Goal: Information Seeking & Learning: Learn about a topic

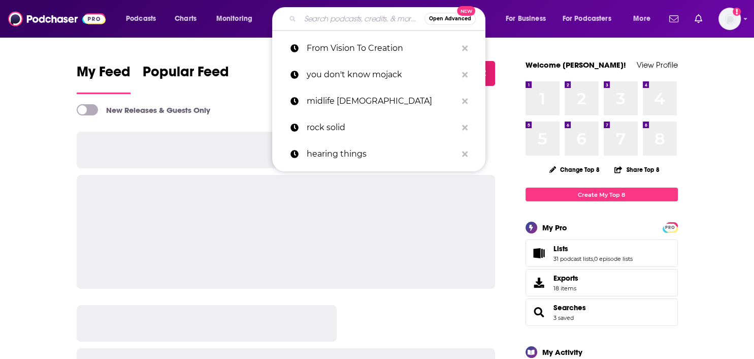
click at [328, 15] on input "Search podcasts, credits, & more..." at bounding box center [362, 19] width 124 height 16
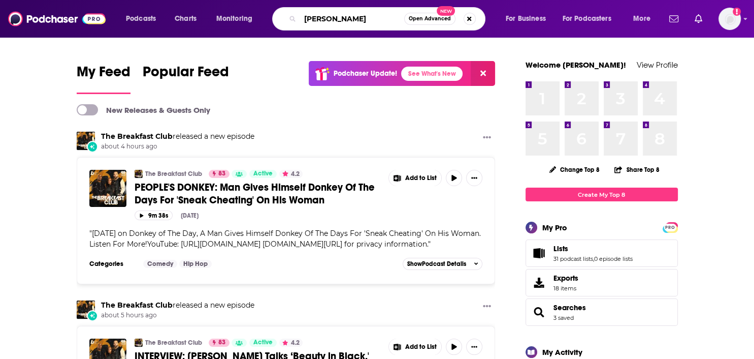
type input "[PERSON_NAME]"
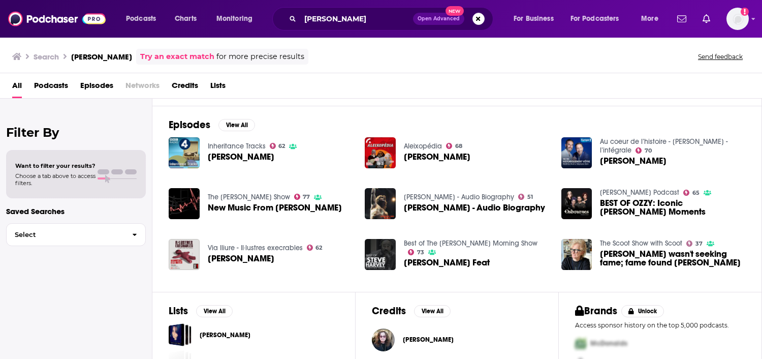
scroll to position [152, 0]
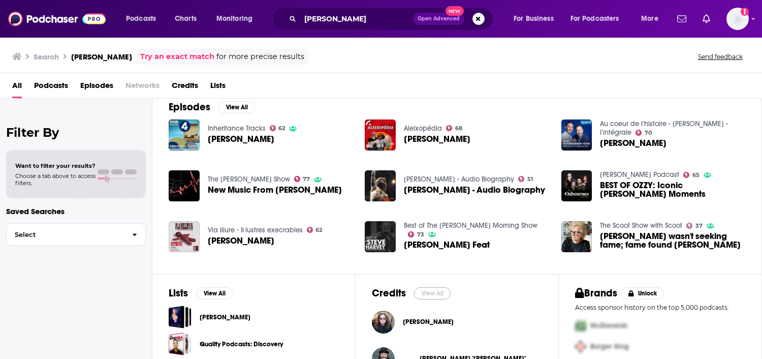
click at [430, 290] on button "View All" at bounding box center [432, 293] width 37 height 12
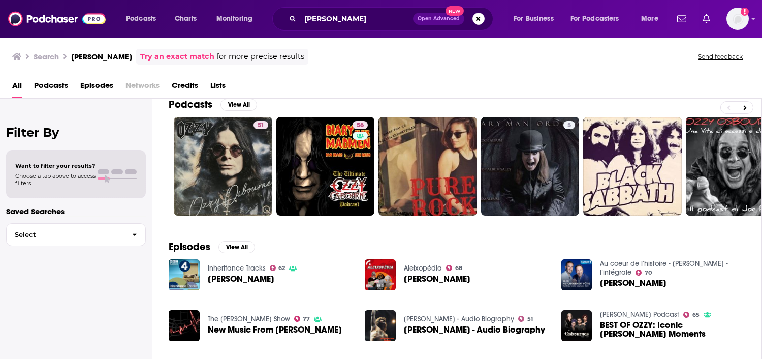
scroll to position [11, 0]
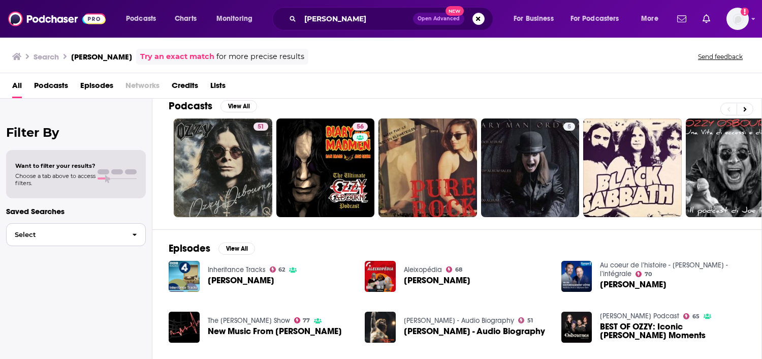
click at [69, 234] on span "Select" at bounding box center [65, 234] width 117 height 7
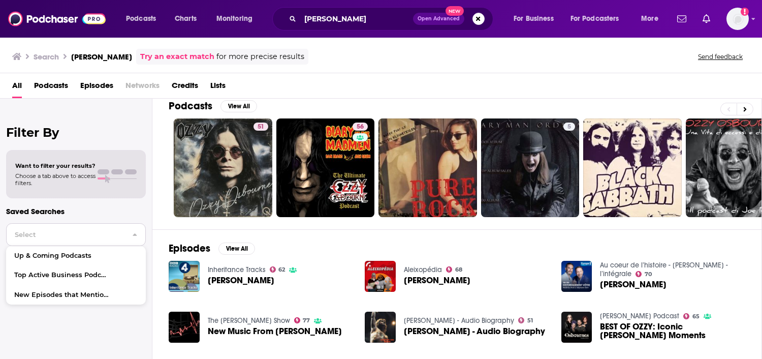
click at [69, 234] on span "Select" at bounding box center [65, 234] width 117 height 7
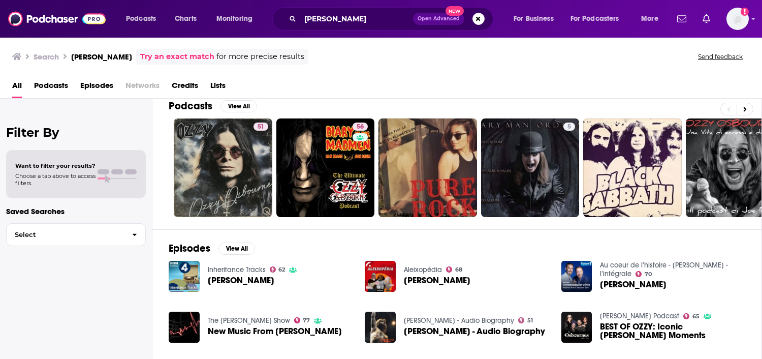
click at [40, 174] on span "Choose a tab above to access filters." at bounding box center [55, 179] width 80 height 14
click at [89, 82] on span "Episodes" at bounding box center [96, 87] width 33 height 21
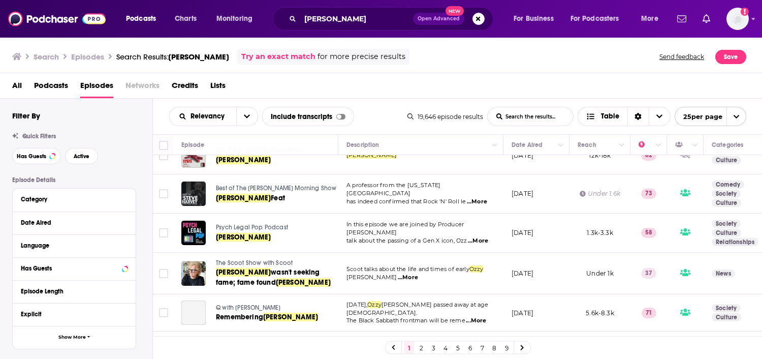
scroll to position [254, 0]
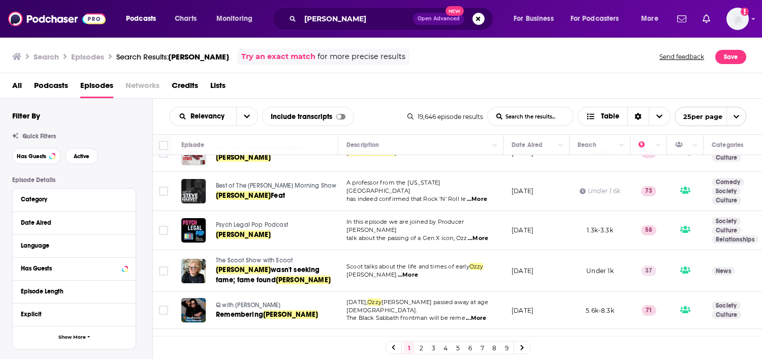
click at [484, 195] on span "...More" at bounding box center [477, 199] width 20 height 8
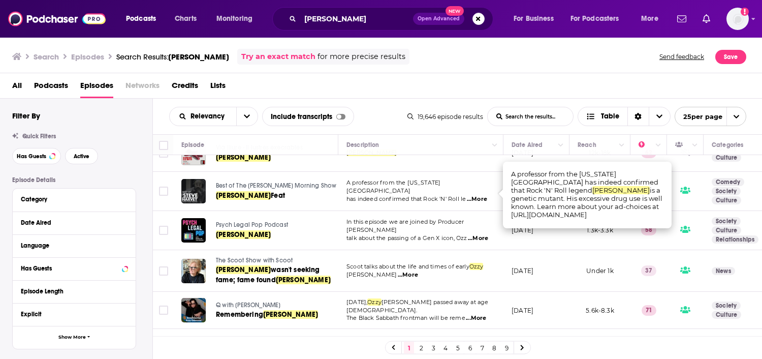
click at [484, 195] on span "...More" at bounding box center [477, 199] width 20 height 8
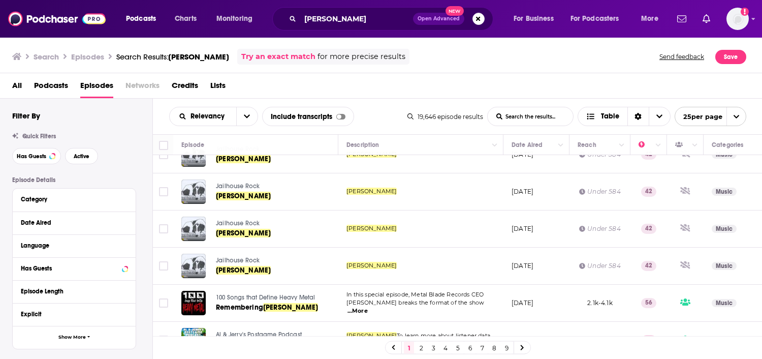
scroll to position [778, 0]
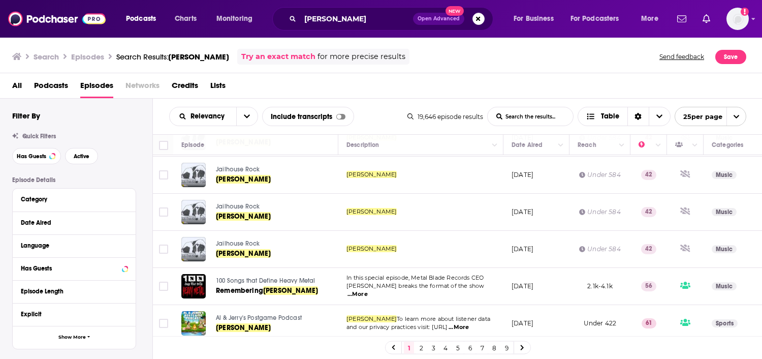
click at [419, 347] on link "2" at bounding box center [421, 347] width 10 height 12
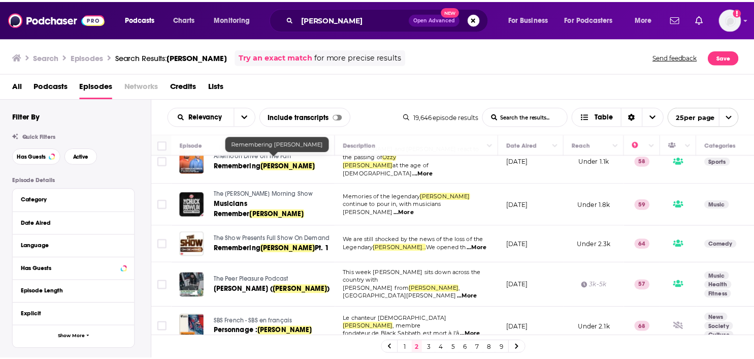
scroll to position [355, 0]
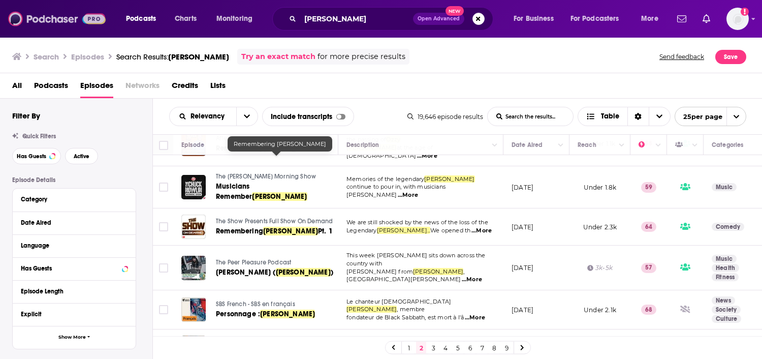
click at [55, 19] on img at bounding box center [56, 18] width 97 height 19
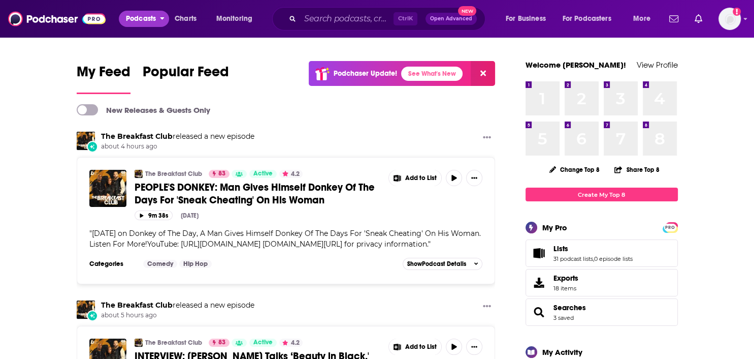
click at [141, 15] on span "Podcasts" at bounding box center [141, 19] width 30 height 14
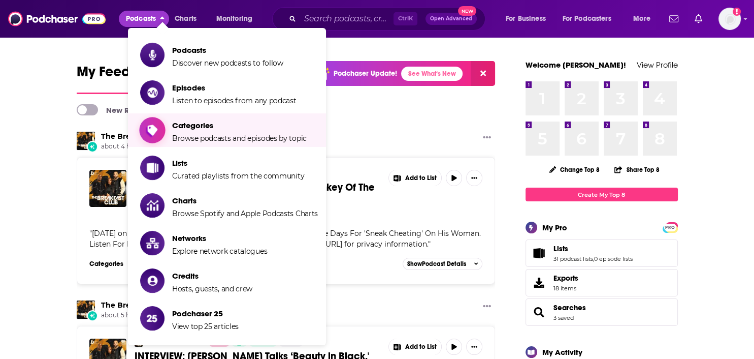
click at [202, 126] on span "Categories" at bounding box center [239, 125] width 135 height 10
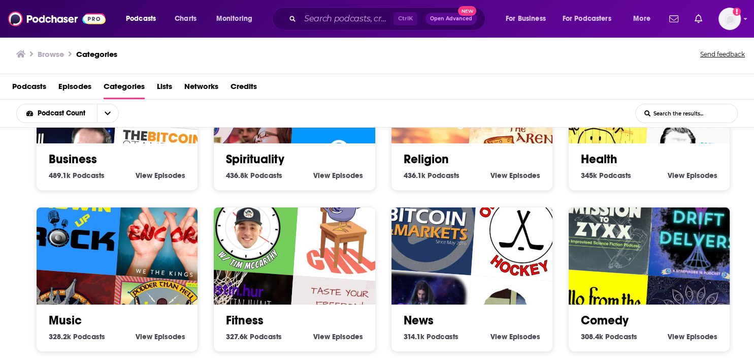
scroll to position [305, 0]
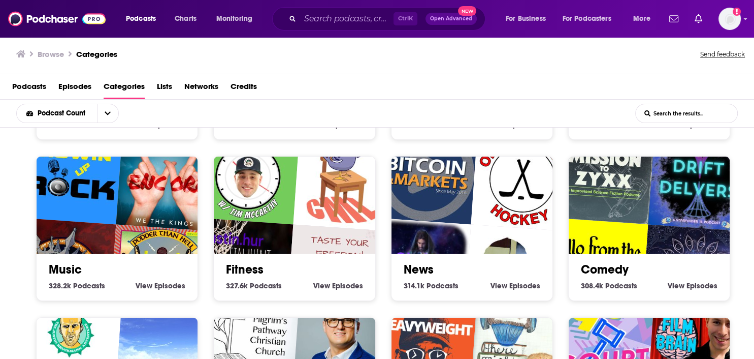
click at [69, 266] on link "Music" at bounding box center [65, 269] width 33 height 15
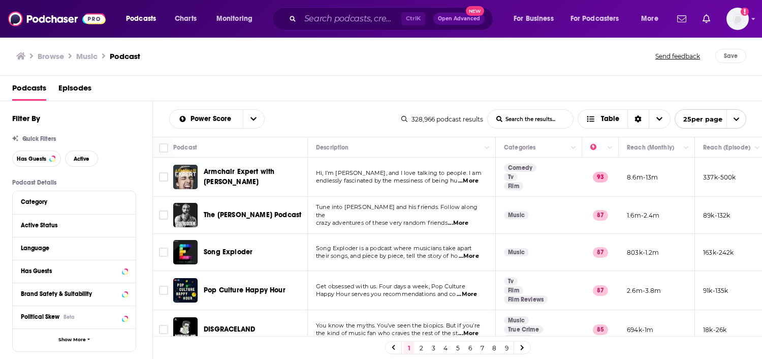
click at [461, 219] on span "...More" at bounding box center [458, 223] width 20 height 8
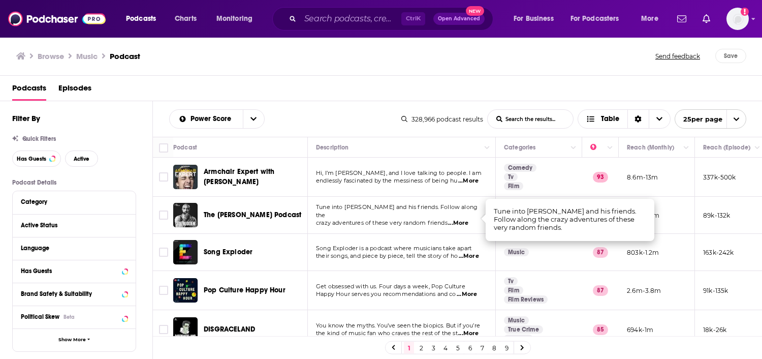
click at [461, 219] on span "...More" at bounding box center [458, 223] width 20 height 8
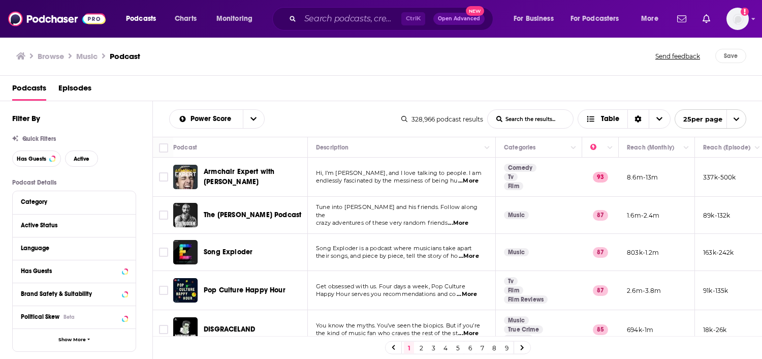
click at [472, 253] on span "...More" at bounding box center [469, 256] width 20 height 8
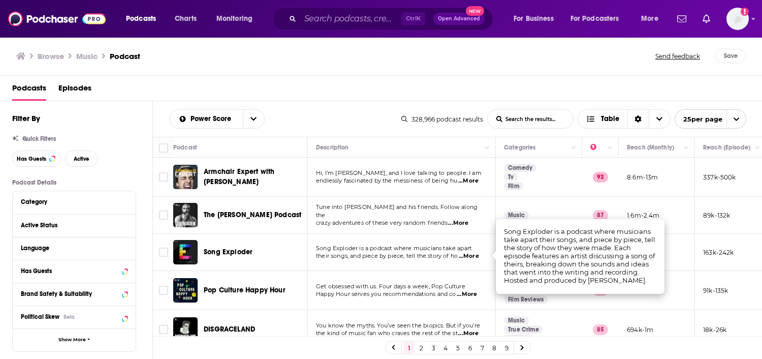
click at [472, 253] on span "...More" at bounding box center [469, 256] width 20 height 8
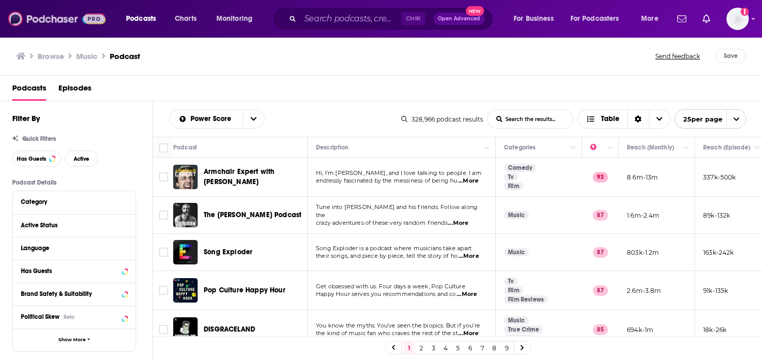
click at [56, 20] on img at bounding box center [56, 18] width 97 height 19
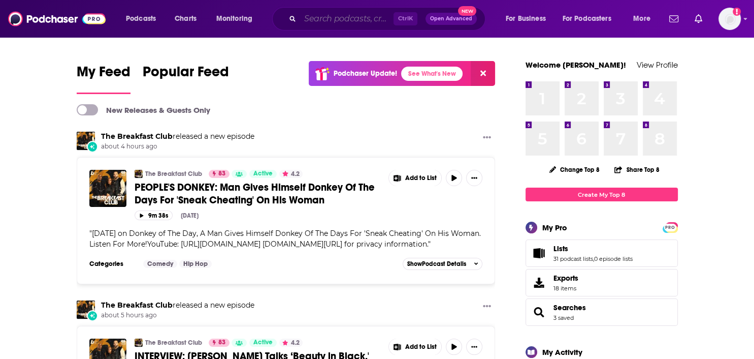
click at [346, 21] on input "Search podcasts, credits, & more..." at bounding box center [346, 19] width 93 height 16
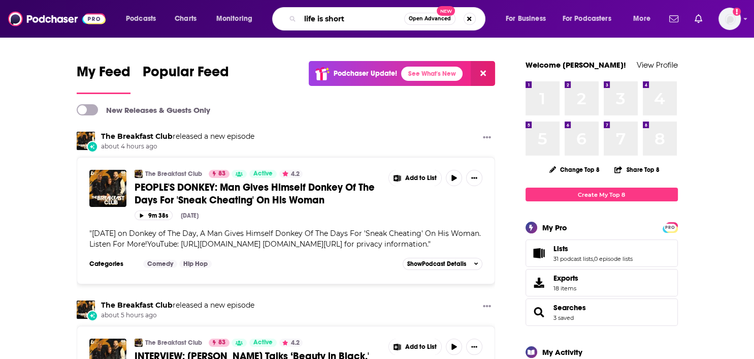
type input "life is short"
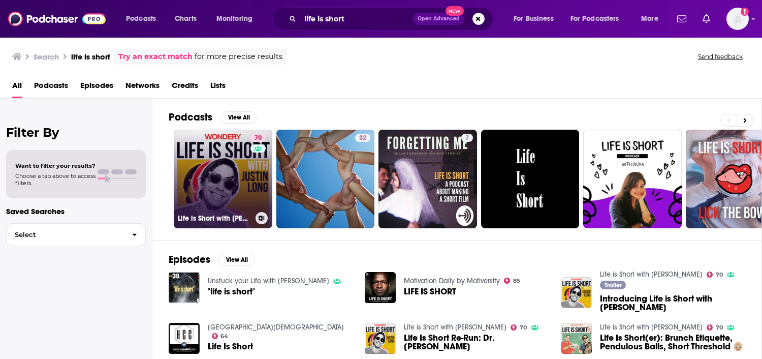
click at [241, 169] on link "70 Life is Short with [PERSON_NAME]" at bounding box center [223, 178] width 99 height 99
